Goal: Register for event/course

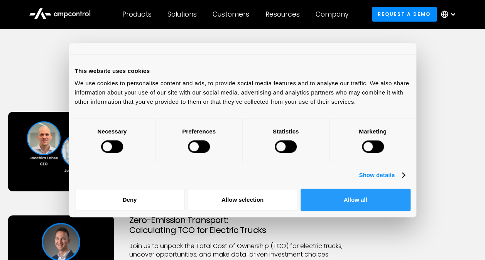
click at [348, 196] on button "Allow all" at bounding box center [356, 200] width 110 height 22
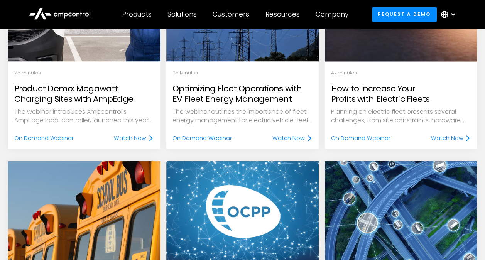
scroll to position [579, 0]
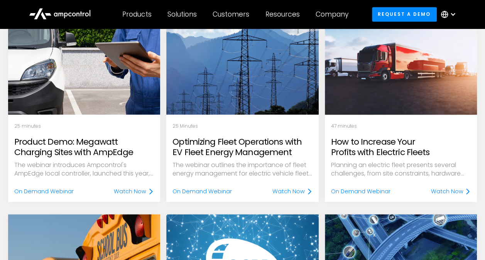
click at [377, 92] on img at bounding box center [400, 63] width 175 height 117
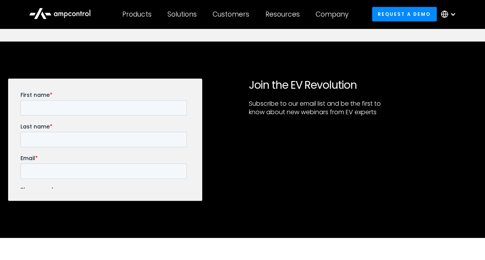
scroll to position [926, 0]
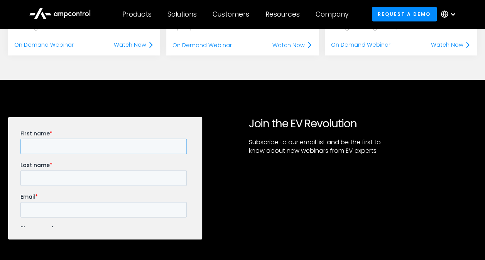
click at [58, 145] on input "First name *" at bounding box center [103, 146] width 166 height 15
type input "*******"
click at [119, 171] on input "Last name *" at bounding box center [103, 178] width 166 height 15
type input "*****"
click at [75, 202] on input "Email *" at bounding box center [103, 209] width 166 height 15
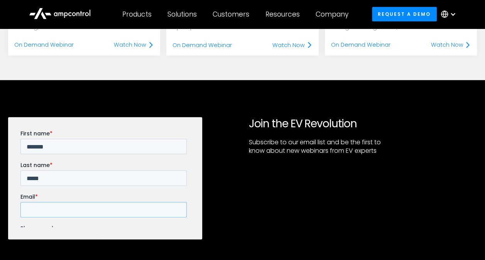
type input "**********"
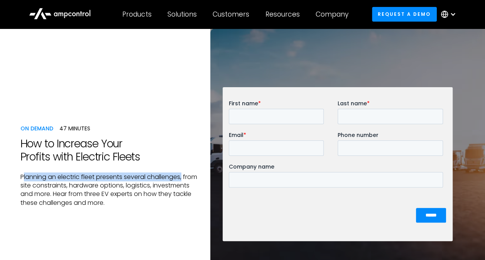
drag, startPoint x: 22, startPoint y: 176, endPoint x: 189, endPoint y: 174, distance: 166.7
click at [189, 174] on p "Planning an electric fleet presents several challenges, from site constraints, …" at bounding box center [109, 190] width 178 height 35
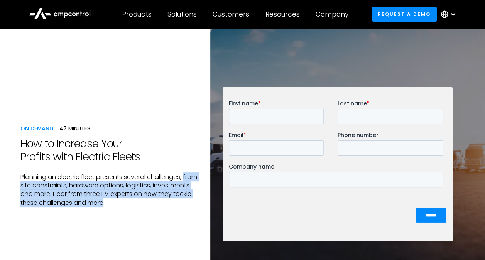
drag, startPoint x: 20, startPoint y: 184, endPoint x: 138, endPoint y: 203, distance: 119.2
click at [138, 203] on p "Planning an electric fleet presents several challenges, from site constraints, …" at bounding box center [109, 190] width 178 height 35
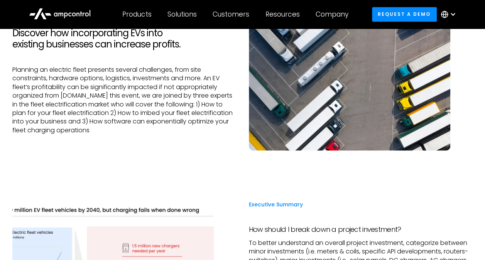
scroll to position [502, 0]
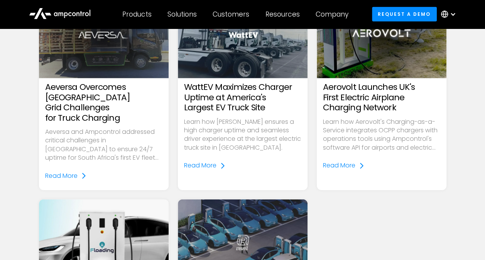
scroll to position [1042, 0]
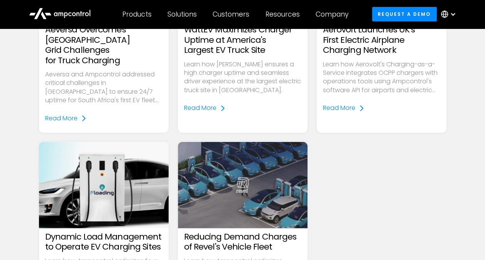
click at [38, 16] on icon at bounding box center [38, 13] width 8 height 11
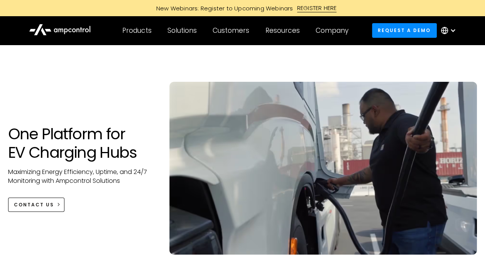
click at [22, 120] on div "One Platform for EV Charging Hubs Maximizing Energy Efficiency, Uptime, and 24/…" at bounding box center [242, 176] width 485 height 188
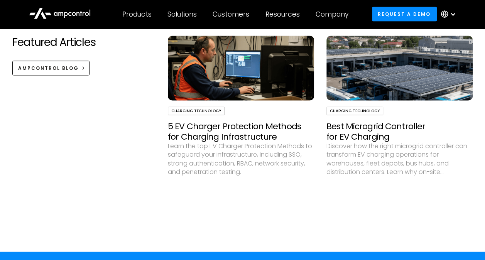
scroll to position [2315, 0]
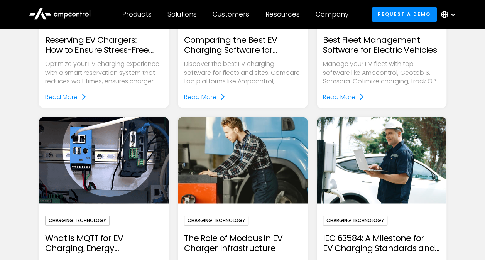
scroll to position [695, 0]
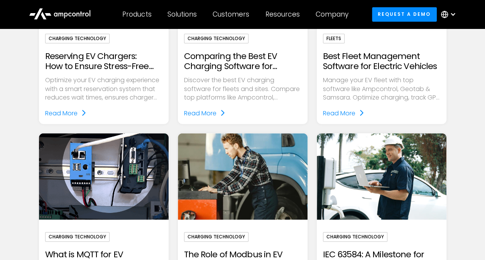
click at [241, 68] on h2 "Comparing the Best EV Charging Software for Managing Charging Sites" at bounding box center [242, 61] width 117 height 20
click at [202, 115] on div "Read More" at bounding box center [200, 113] width 32 height 10
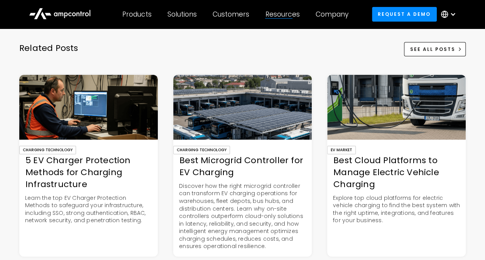
scroll to position [2932, 0]
